Goal: Information Seeking & Learning: Find specific fact

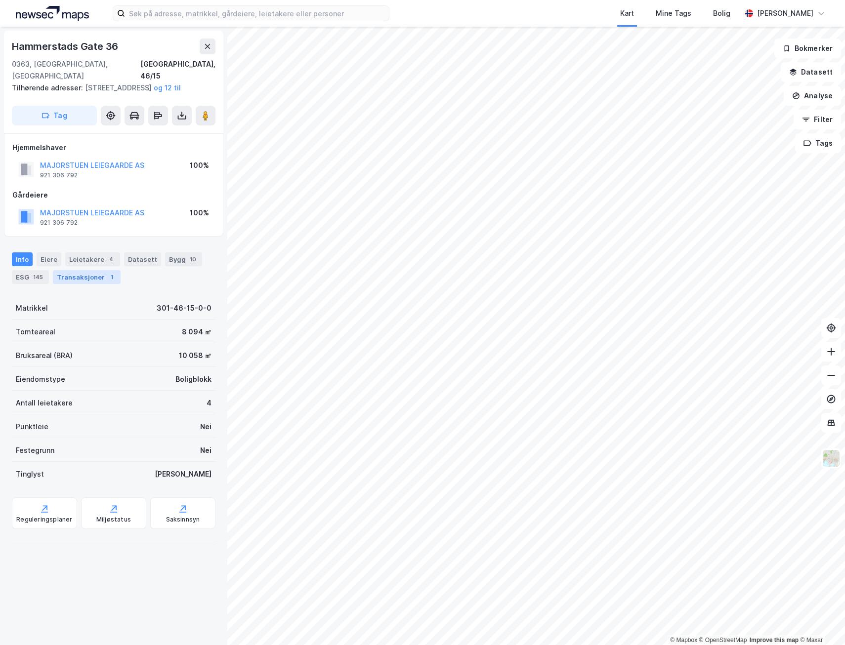
click at [87, 276] on div "Transaksjoner 1" at bounding box center [87, 277] width 68 height 14
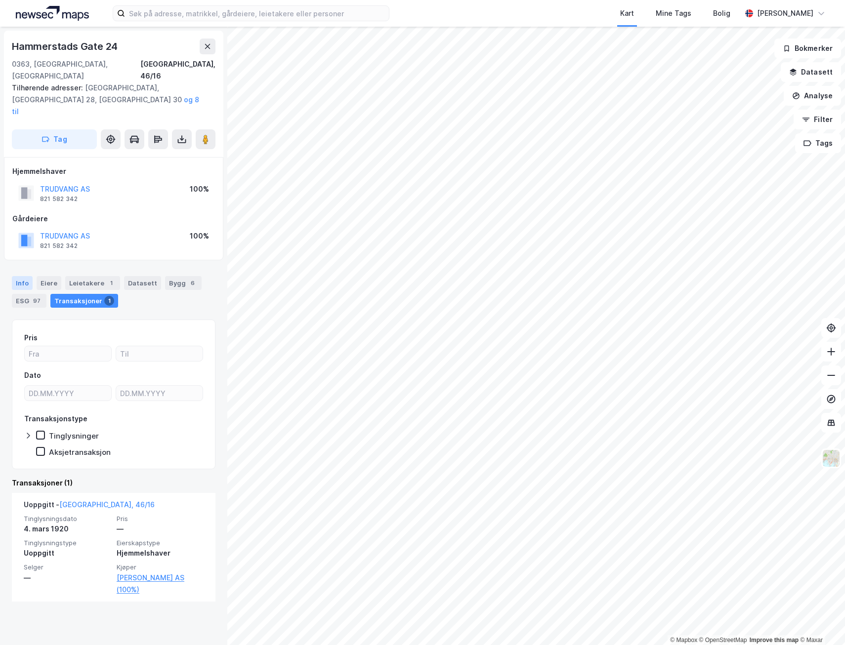
click at [16, 276] on div "Info" at bounding box center [22, 283] width 21 height 14
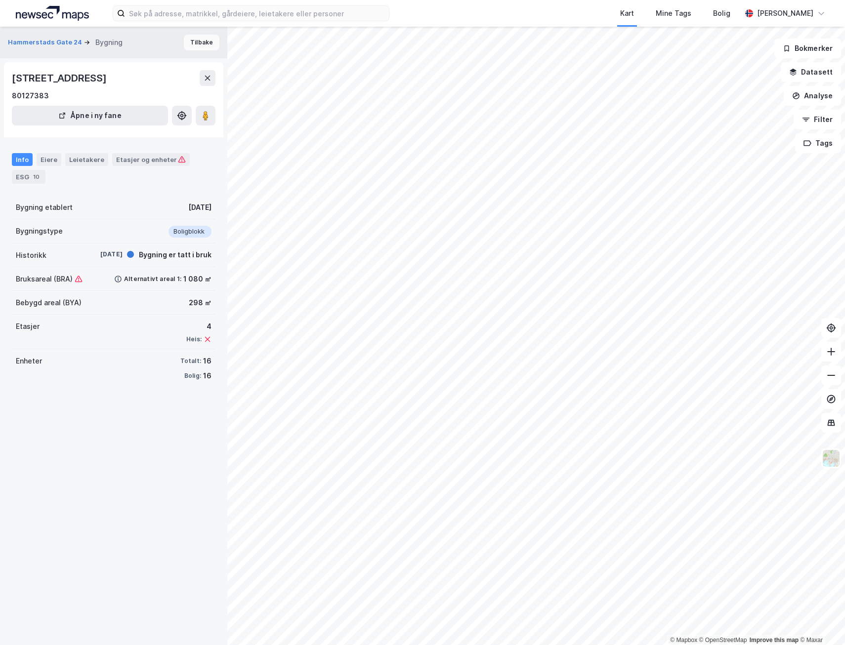
click at [191, 42] on button "Tilbake" at bounding box center [202, 43] width 36 height 16
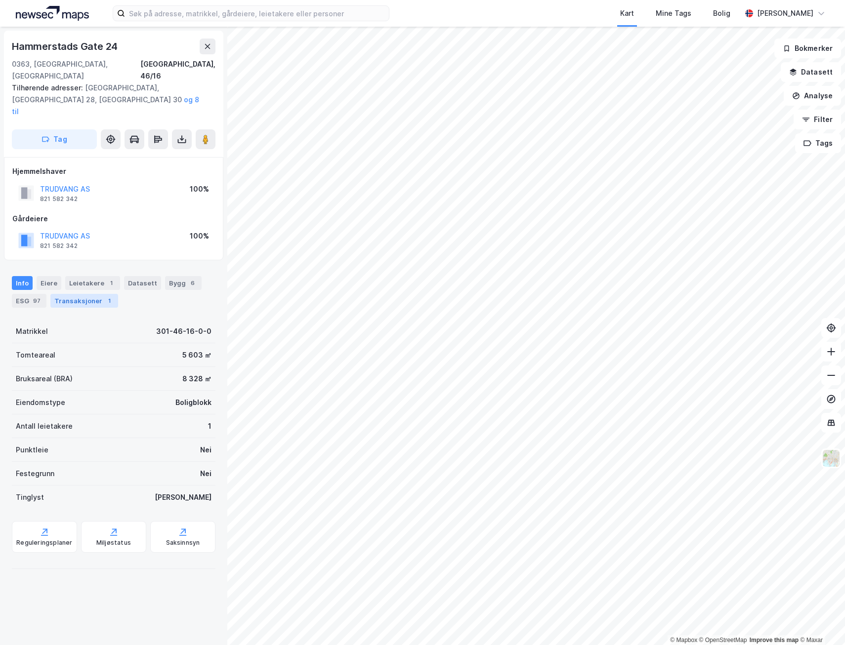
click at [82, 294] on div "Transaksjoner 1" at bounding box center [84, 301] width 68 height 14
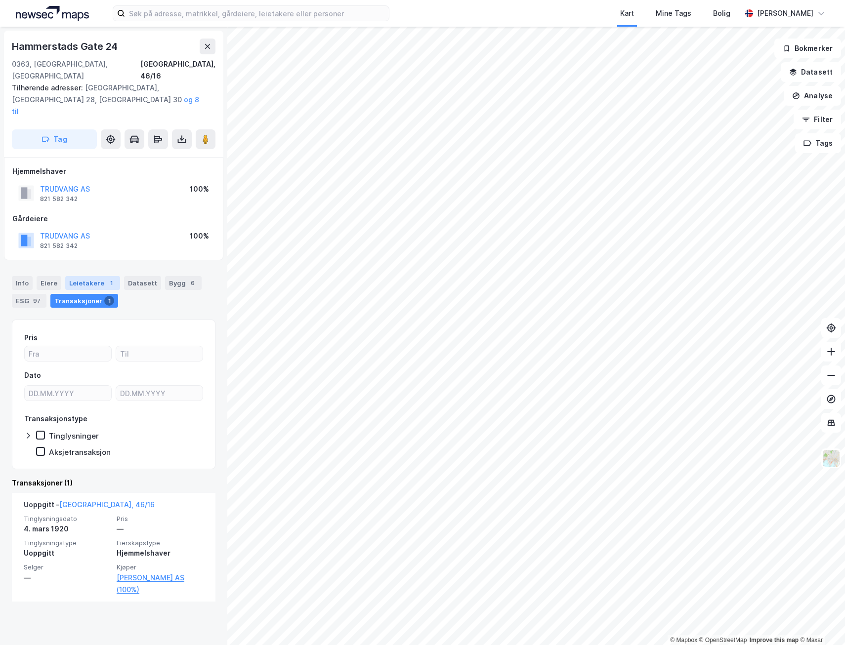
click at [80, 276] on div "Leietakere 1" at bounding box center [92, 283] width 55 height 14
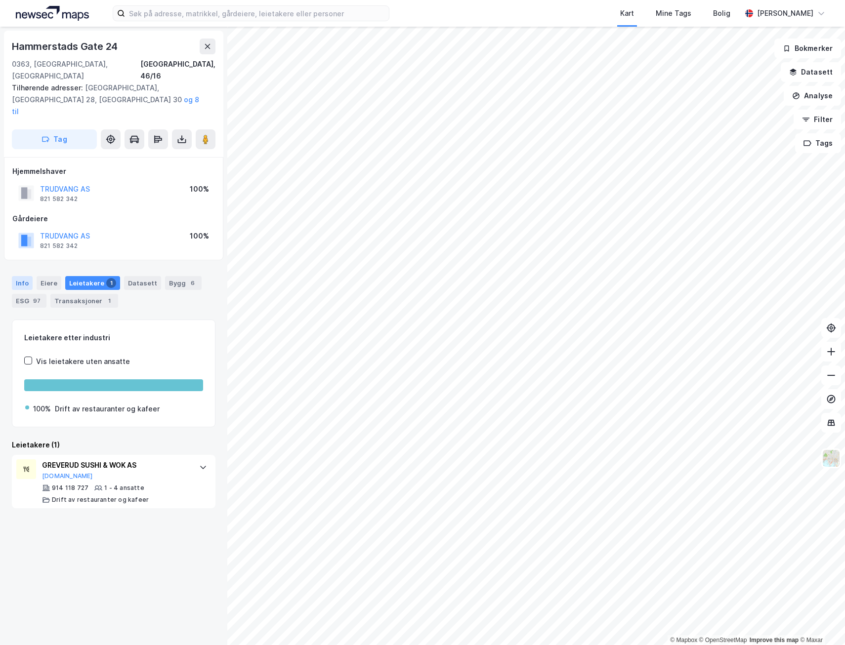
click at [23, 276] on div "Info" at bounding box center [22, 283] width 21 height 14
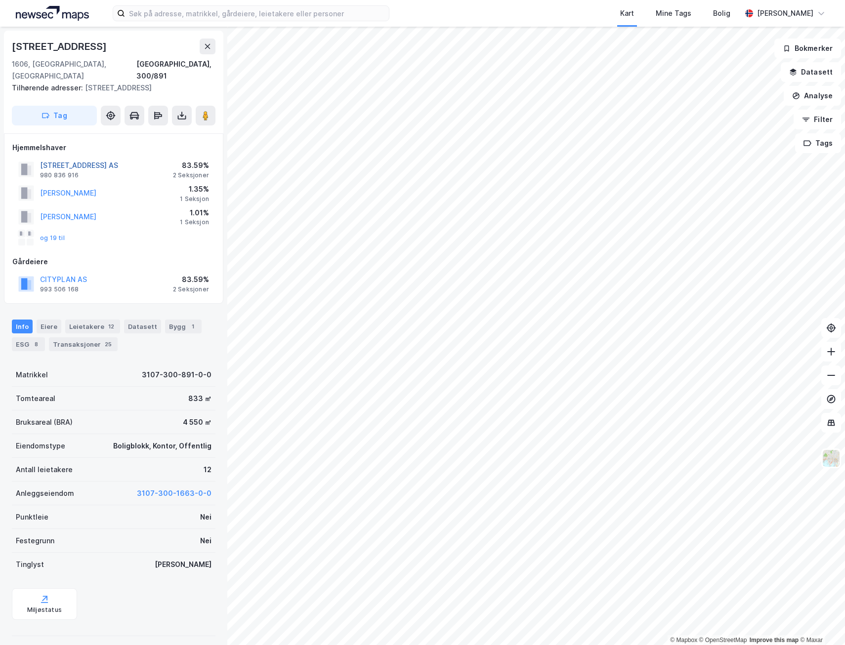
click at [0, 0] on button "[STREET_ADDRESS] AS" at bounding box center [0, 0] width 0 height 0
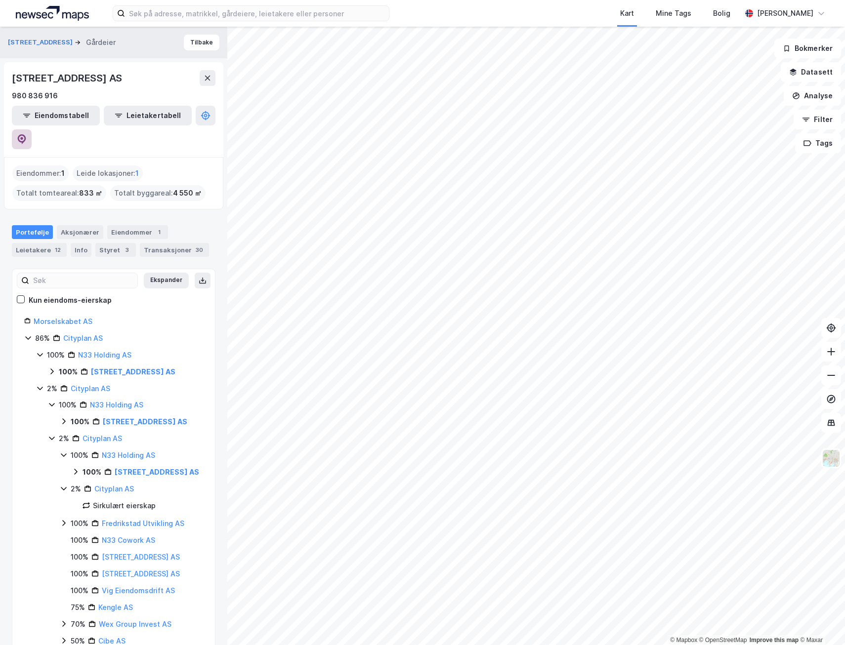
click at [32, 129] on button at bounding box center [22, 139] width 20 height 20
